Goal: Obtain resource: Obtain resource

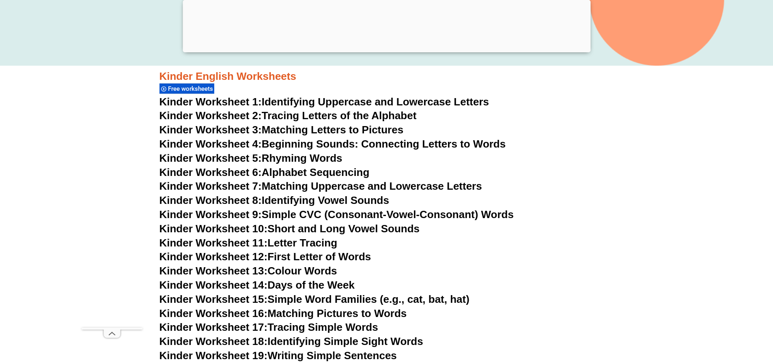
scroll to position [487, 0]
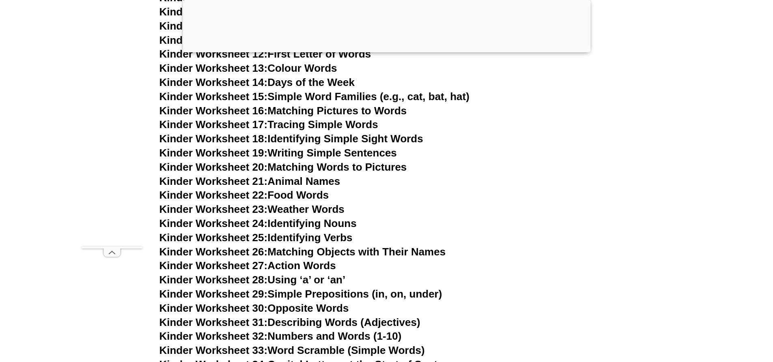
click at [337, 307] on link "Kinder Worksheet 30: Opposite Words" at bounding box center [253, 308] width 189 height 12
click at [324, 221] on link "Kinder Worksheet 24: Identifying Nouns" at bounding box center [257, 223] width 197 height 12
click at [419, 292] on link "Kinder Worksheet 29: Simple Prepositions (in, on, under)" at bounding box center [300, 294] width 283 height 12
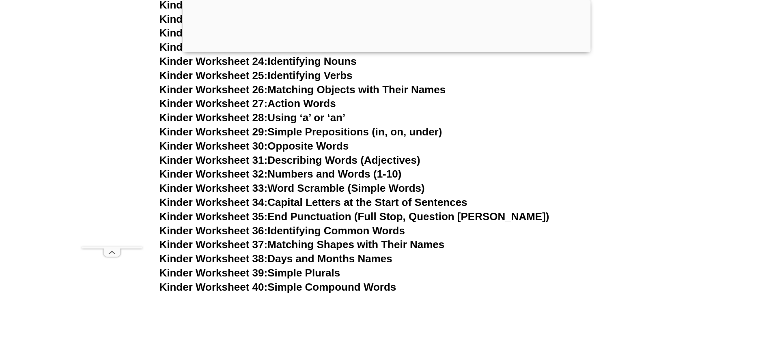
click at [336, 218] on link "Kinder Worksheet 35: End Punctuation (Full Stop, Question [PERSON_NAME])" at bounding box center [354, 216] width 390 height 12
click at [327, 258] on link "Kinder Worksheet 38: Days and Months Names" at bounding box center [275, 259] width 233 height 12
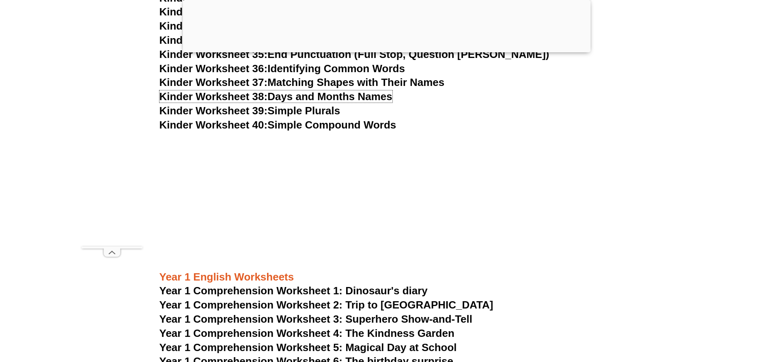
scroll to position [973, 0]
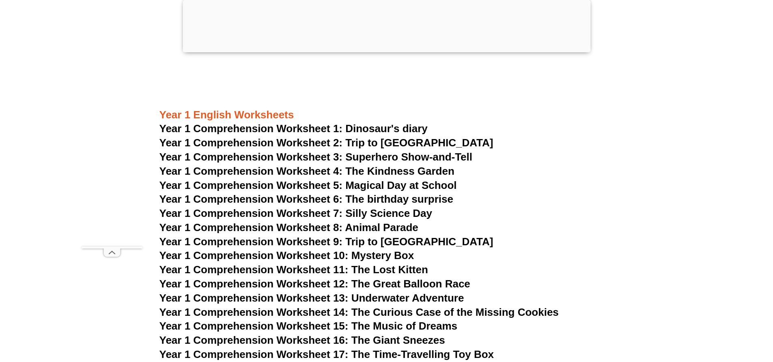
click at [361, 199] on span "Year 1 Comprehension Worksheet 6: The birthday surprise" at bounding box center [306, 199] width 294 height 12
click at [382, 211] on span "Year 1 Comprehension Worksheet 7: Silly Science Day" at bounding box center [295, 213] width 273 height 12
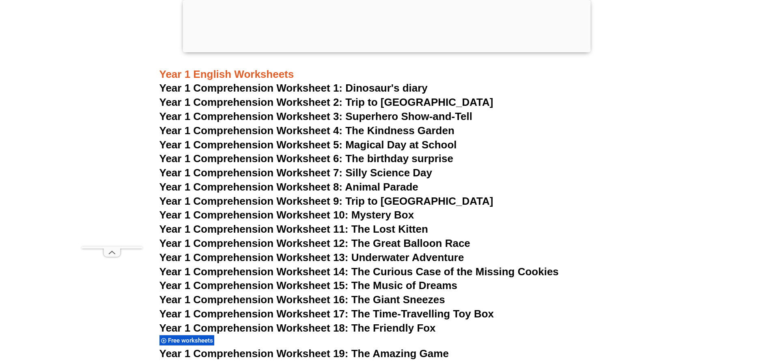
click at [408, 228] on span "Year 1 Comprehension Worksheet 11: The Lost Kitten" at bounding box center [293, 229] width 268 height 12
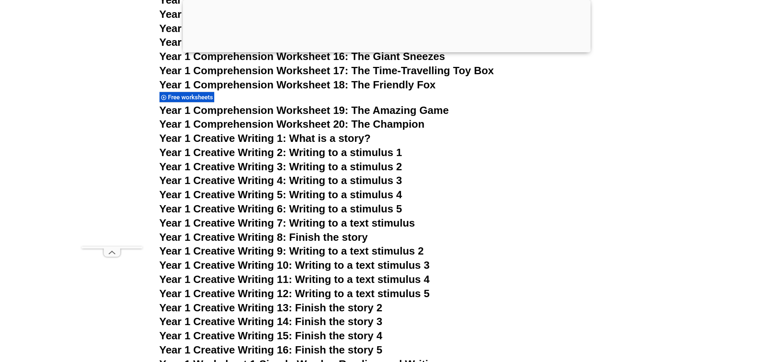
scroll to position [1419, 0]
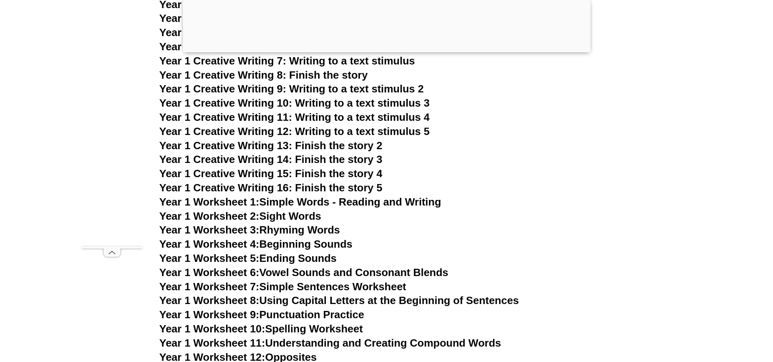
click at [334, 274] on link "Year 1 Worksheet 6: Vowel Sounds and Consonant Blends" at bounding box center [303, 272] width 289 height 12
click at [376, 299] on link "Year 1 Worksheet 8: Using Capital Letters at the Beginning of Sentences" at bounding box center [338, 300] width 359 height 12
